Goal: Information Seeking & Learning: Learn about a topic

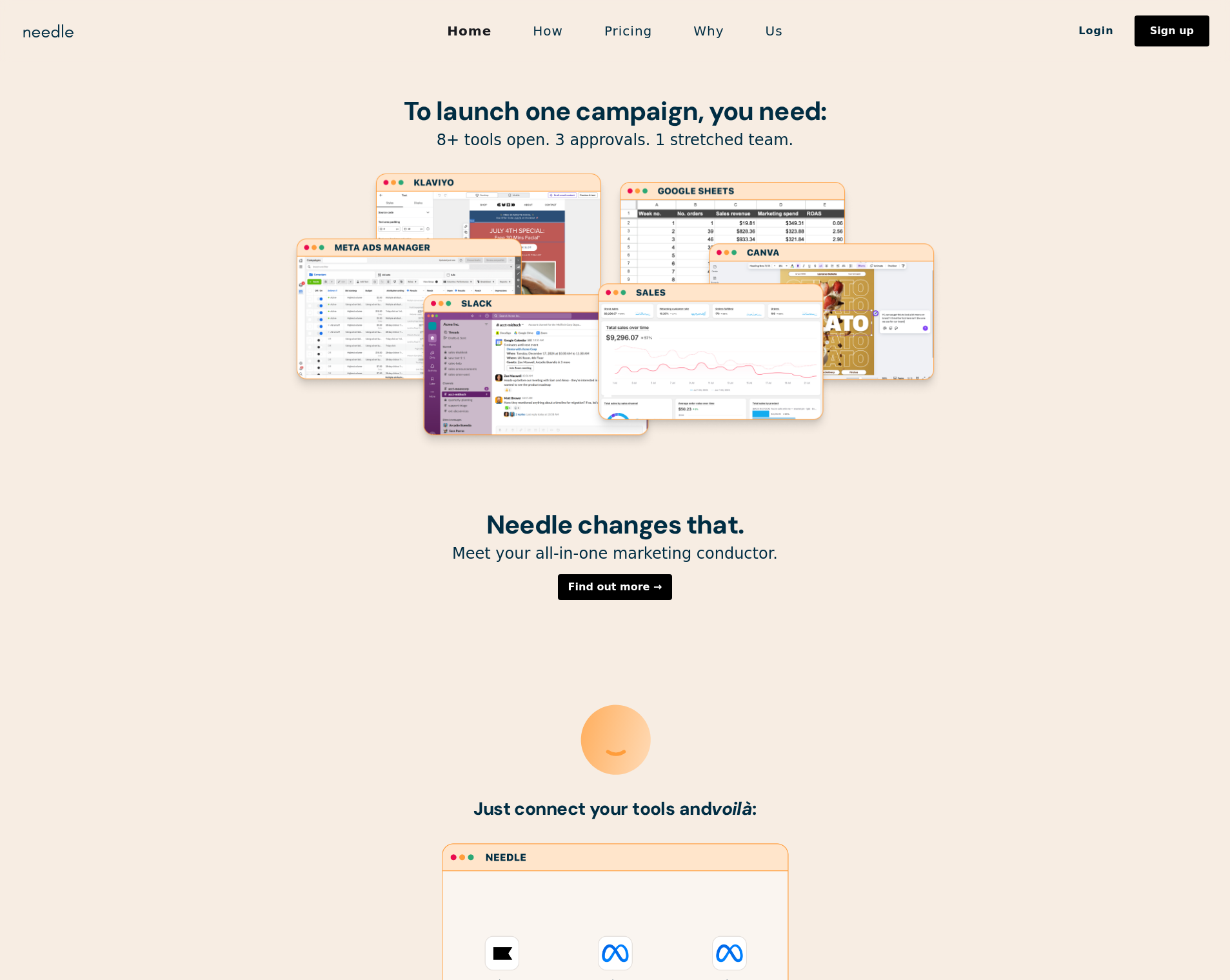
click at [770, 36] on link "Us" at bounding box center [775, 30] width 59 height 27
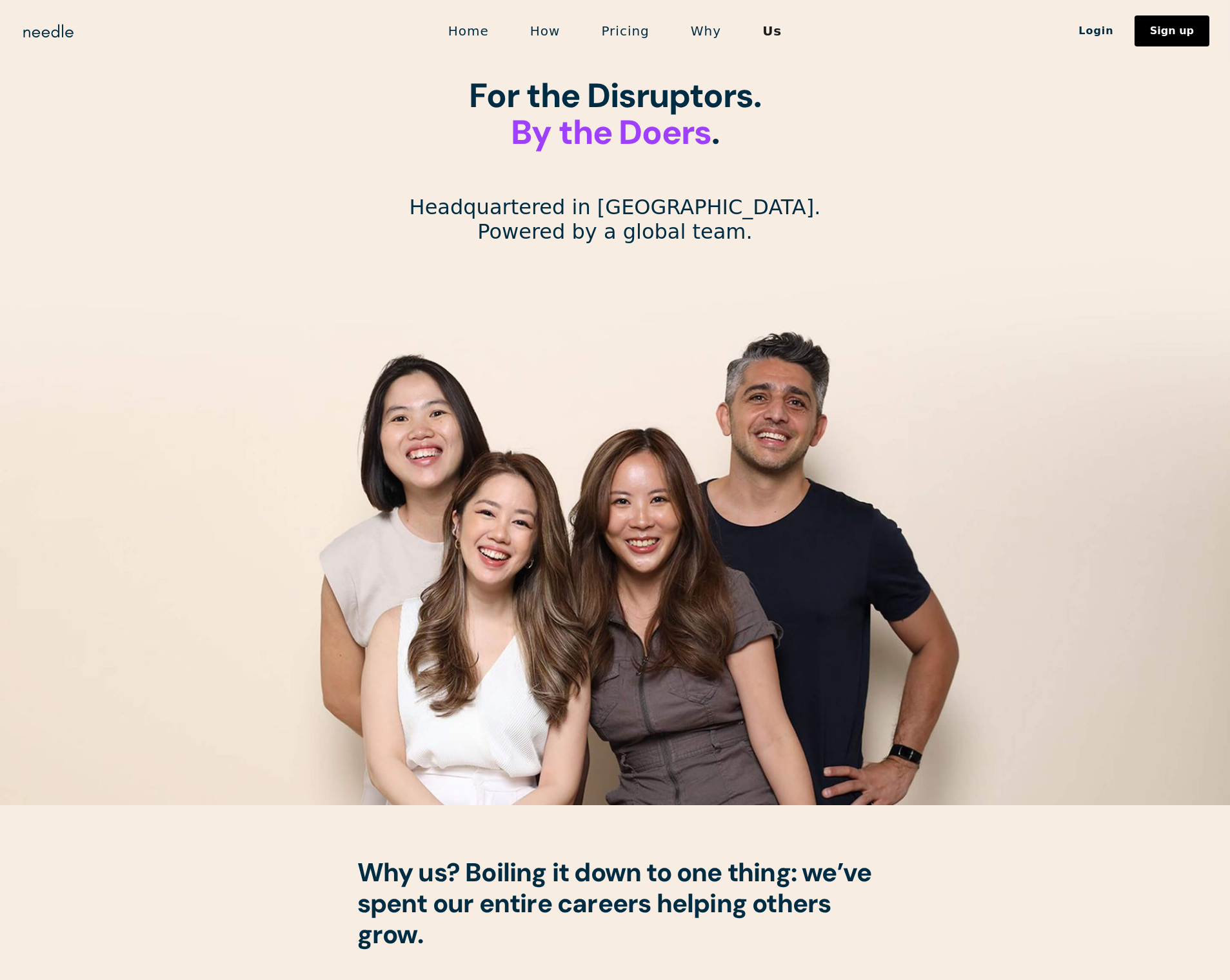
click at [554, 27] on link "How" at bounding box center [545, 30] width 71 height 27
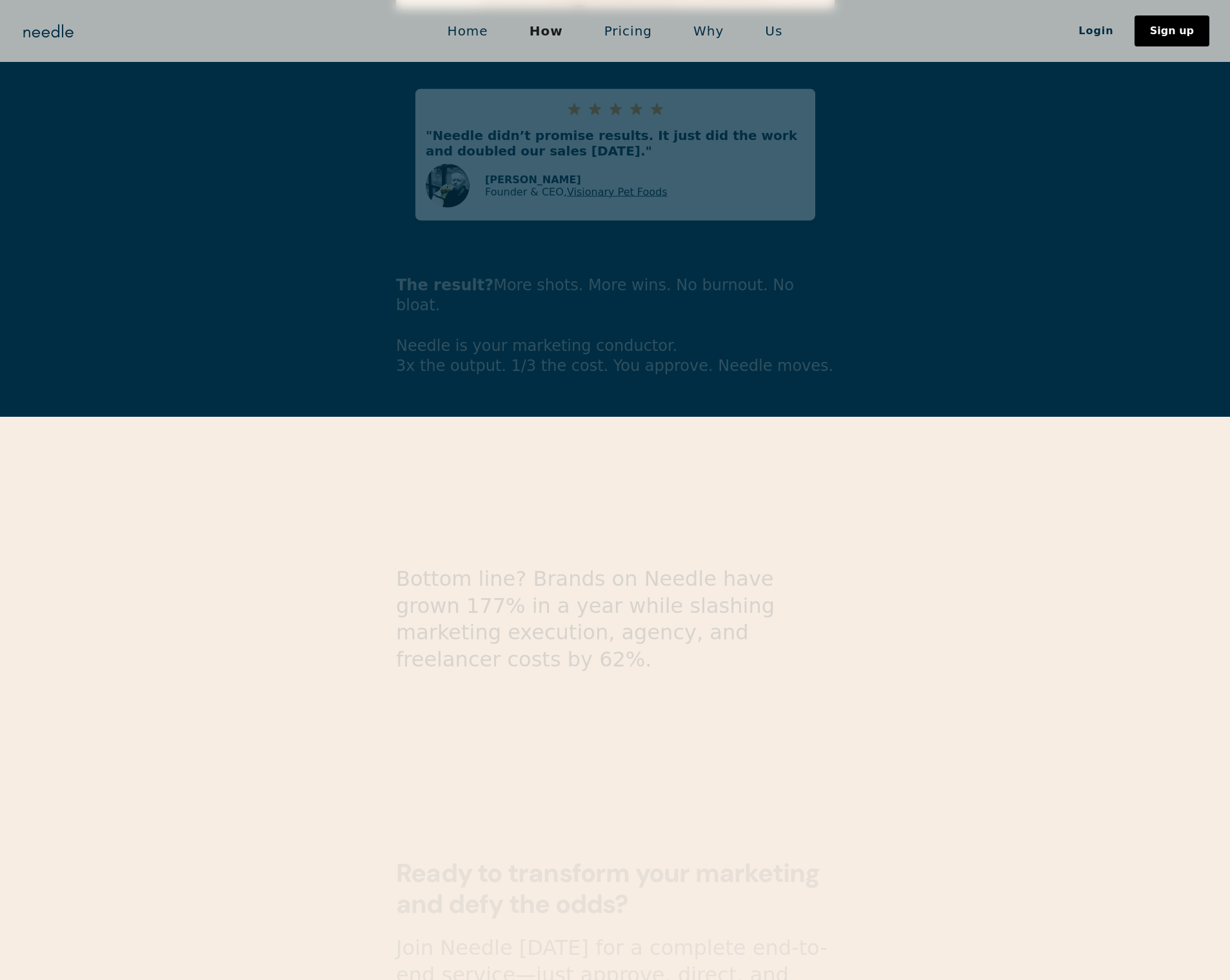
scroll to position [3031, 0]
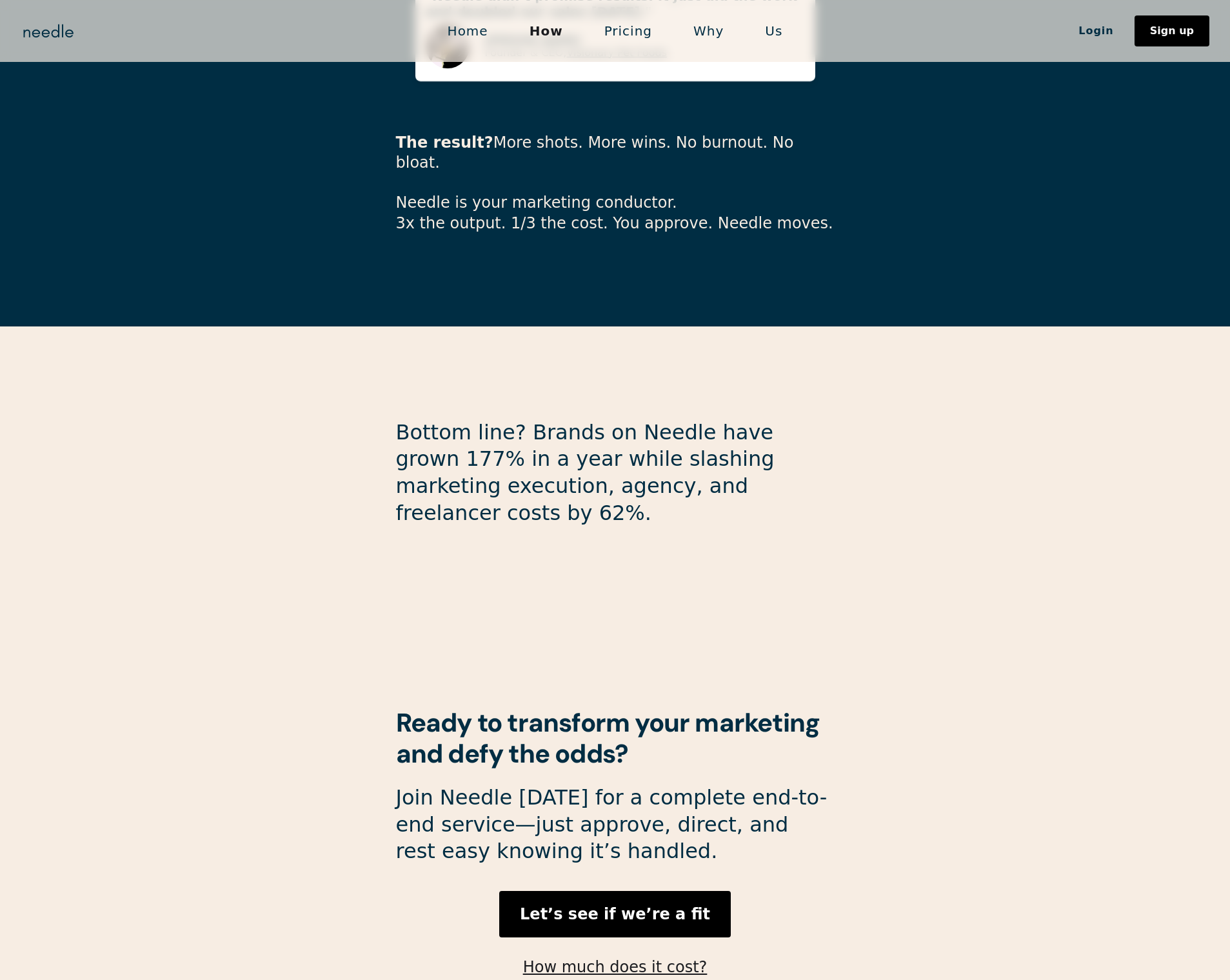
click at [765, 30] on link "Us" at bounding box center [774, 30] width 59 height 27
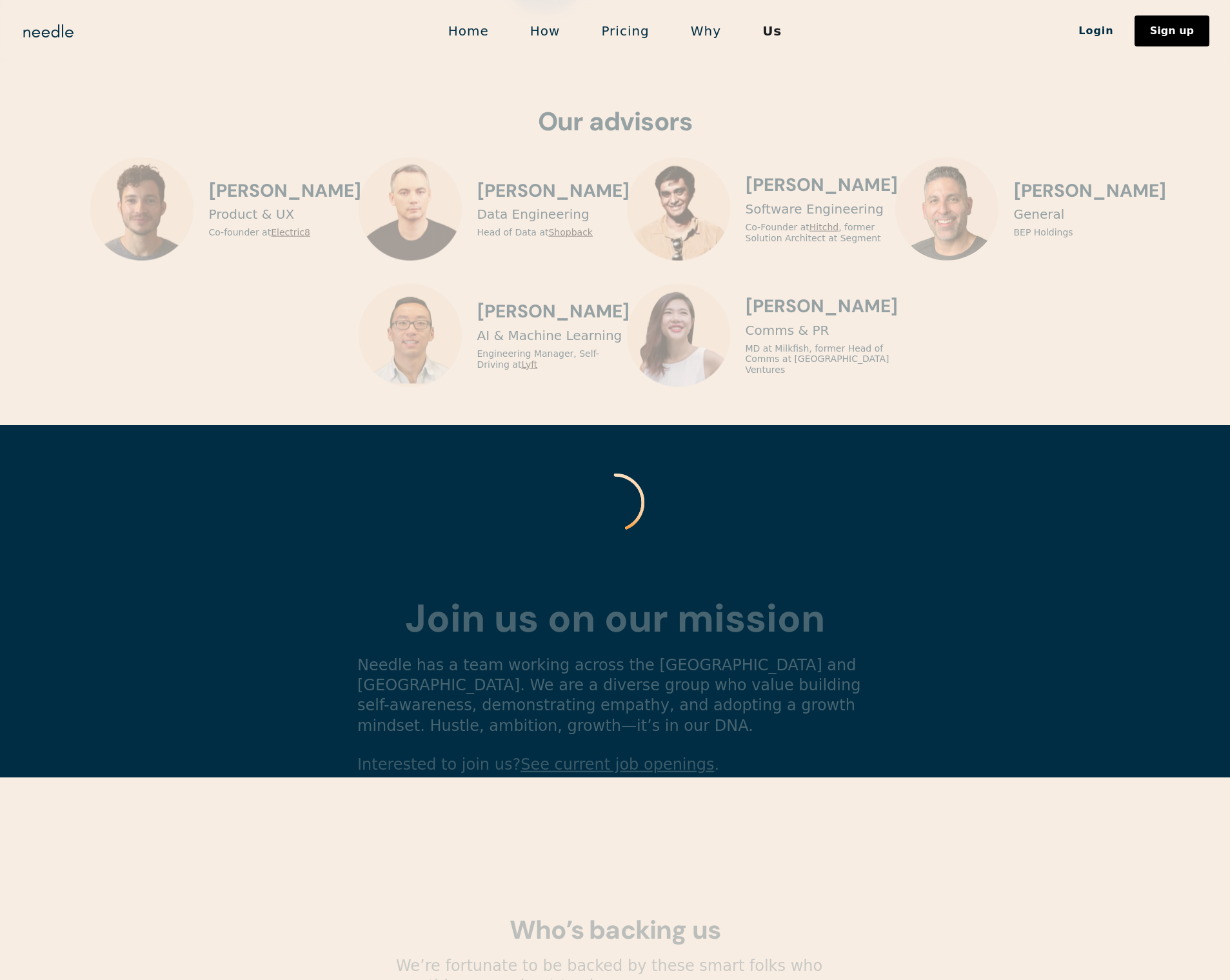
scroll to position [3903, 0]
